Goal: Task Accomplishment & Management: Use online tool/utility

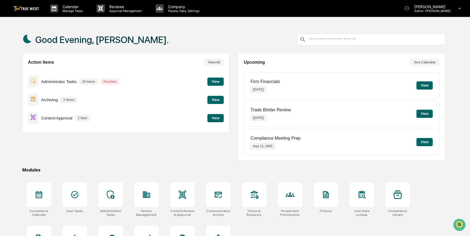
click at [220, 119] on button "View" at bounding box center [216, 118] width 16 height 8
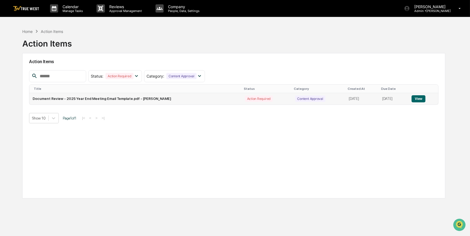
click at [420, 99] on button "View" at bounding box center [419, 98] width 14 height 7
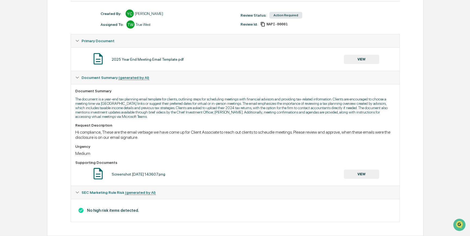
scroll to position [72, 0]
click at [366, 55] on button "VIEW" at bounding box center [361, 59] width 35 height 9
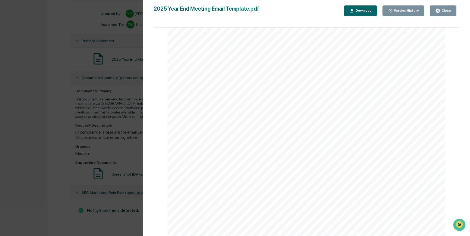
scroll to position [1301, 0]
click at [47, 151] on div "Version History [DATE] 06:37 PM [PERSON_NAME] 2025 Year End Meeting Email Templ…" at bounding box center [235, 118] width 470 height 236
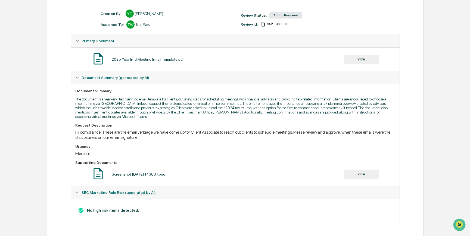
scroll to position [0, 0]
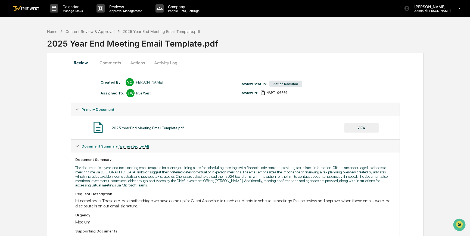
click at [141, 61] on button "Actions" at bounding box center [137, 62] width 24 height 13
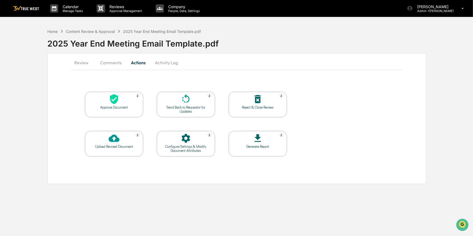
click at [112, 110] on div "Approve Document" at bounding box center [114, 104] width 58 height 25
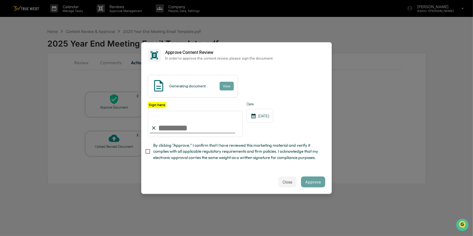
click at [178, 130] on input "Sign here" at bounding box center [195, 124] width 95 height 26
type input "*********"
click at [221, 86] on button "View" at bounding box center [226, 86] width 14 height 9
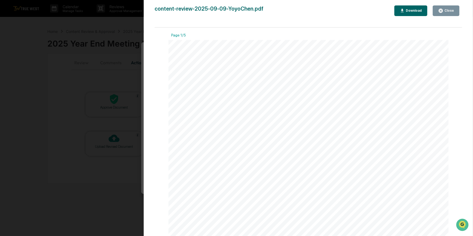
click at [132, 81] on div "Version History [DATE] 10:09 PM [PERSON_NAME] content-review-2025-09-09-YoyoChe…" at bounding box center [236, 118] width 473 height 236
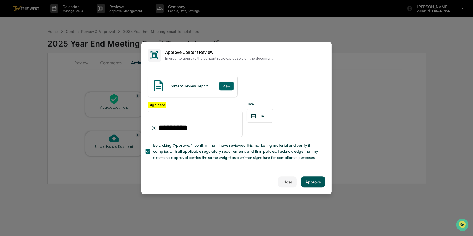
click at [313, 183] on button "Approve" at bounding box center [313, 181] width 24 height 11
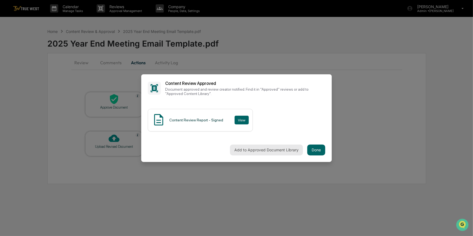
click at [274, 150] on button "Add to Approved Document Library" at bounding box center [266, 149] width 73 height 11
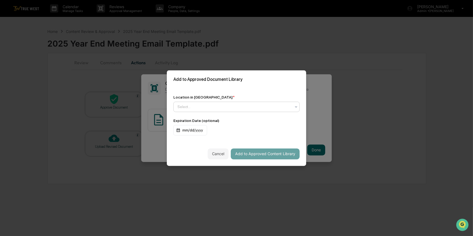
click at [225, 107] on div at bounding box center [234, 106] width 114 height 5
click at [236, 88] on div "Location in Library * Use Up and Down to choose options, press Enter to select …" at bounding box center [236, 114] width 139 height 53
click at [197, 109] on div at bounding box center [234, 106] width 114 height 5
click at [208, 117] on div "Approved Content Library" at bounding box center [237, 119] width 126 height 11
click at [269, 154] on button "Add to Approved Content Library" at bounding box center [265, 153] width 69 height 11
